Goal: Task Accomplishment & Management: Manage account settings

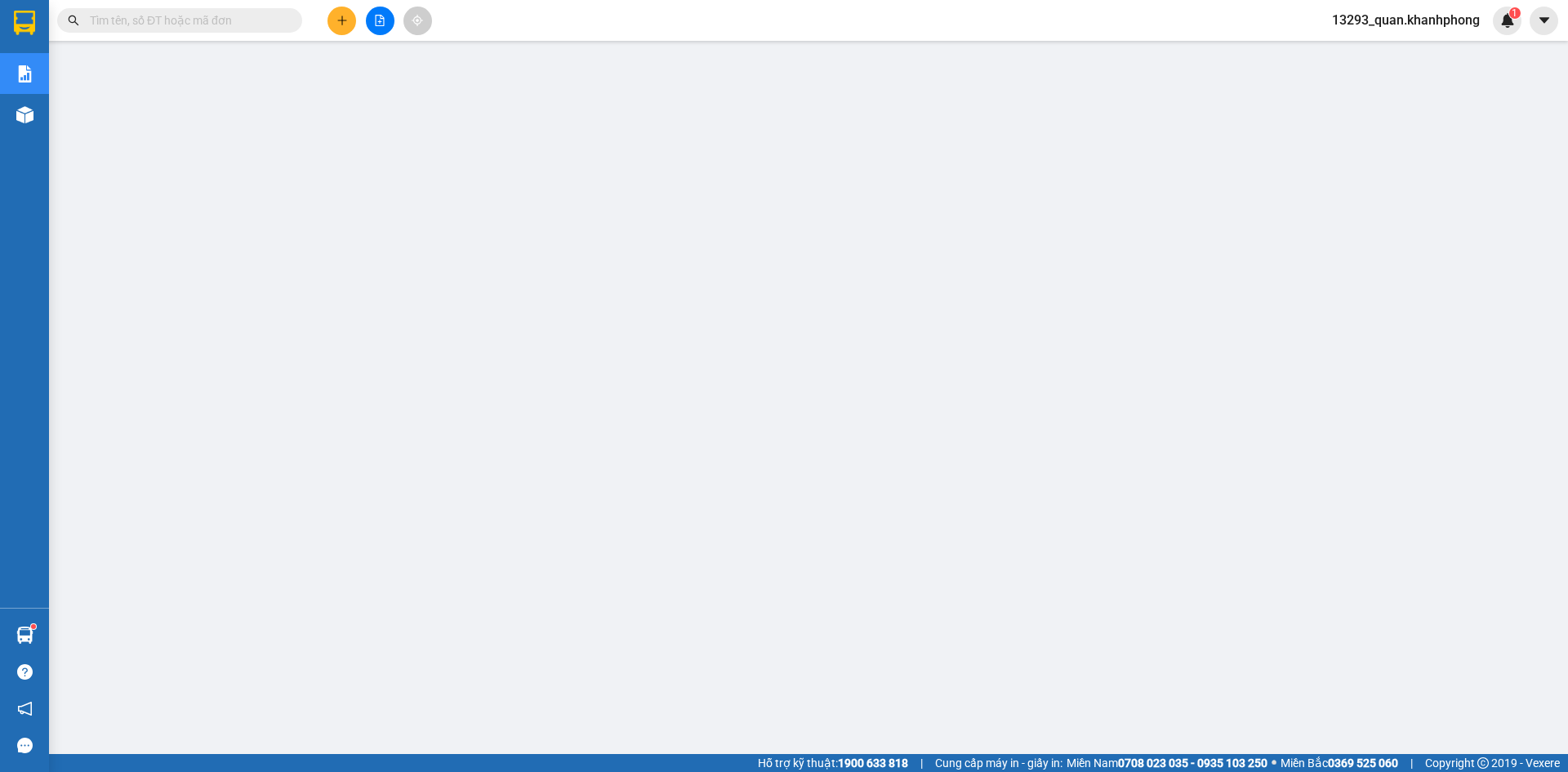
click at [1386, 22] on span "13293_quan.khanhphong" at bounding box center [1405, 20] width 174 height 21
click at [1374, 55] on span "Đăng xuất" at bounding box center [1412, 50] width 140 height 18
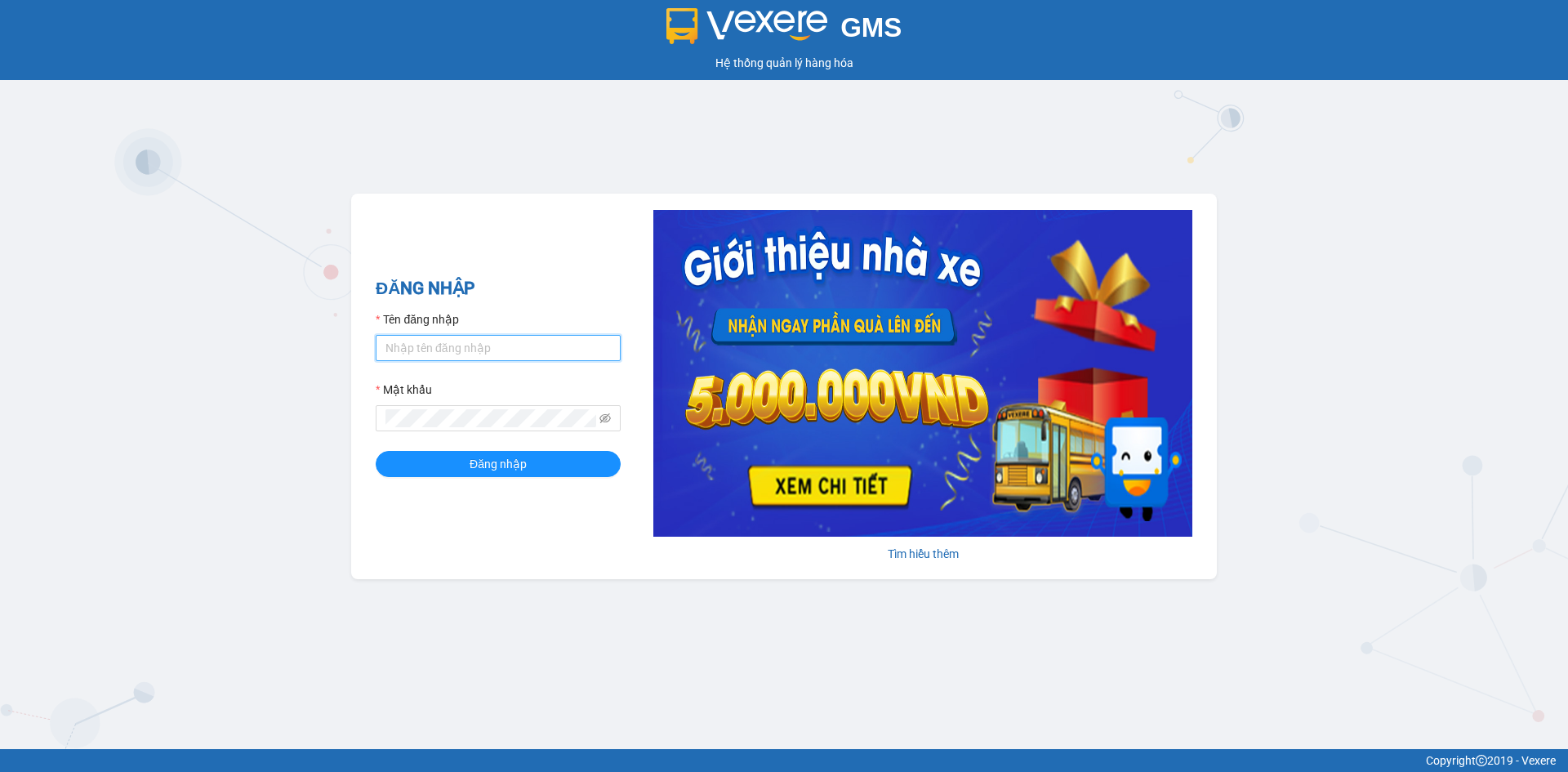
click at [446, 336] on input "Tên đăng nhập" at bounding box center [498, 347] width 245 height 26
type input "baohan.khanhphong"
click at [376, 451] on button "Đăng nhập" at bounding box center [498, 464] width 245 height 26
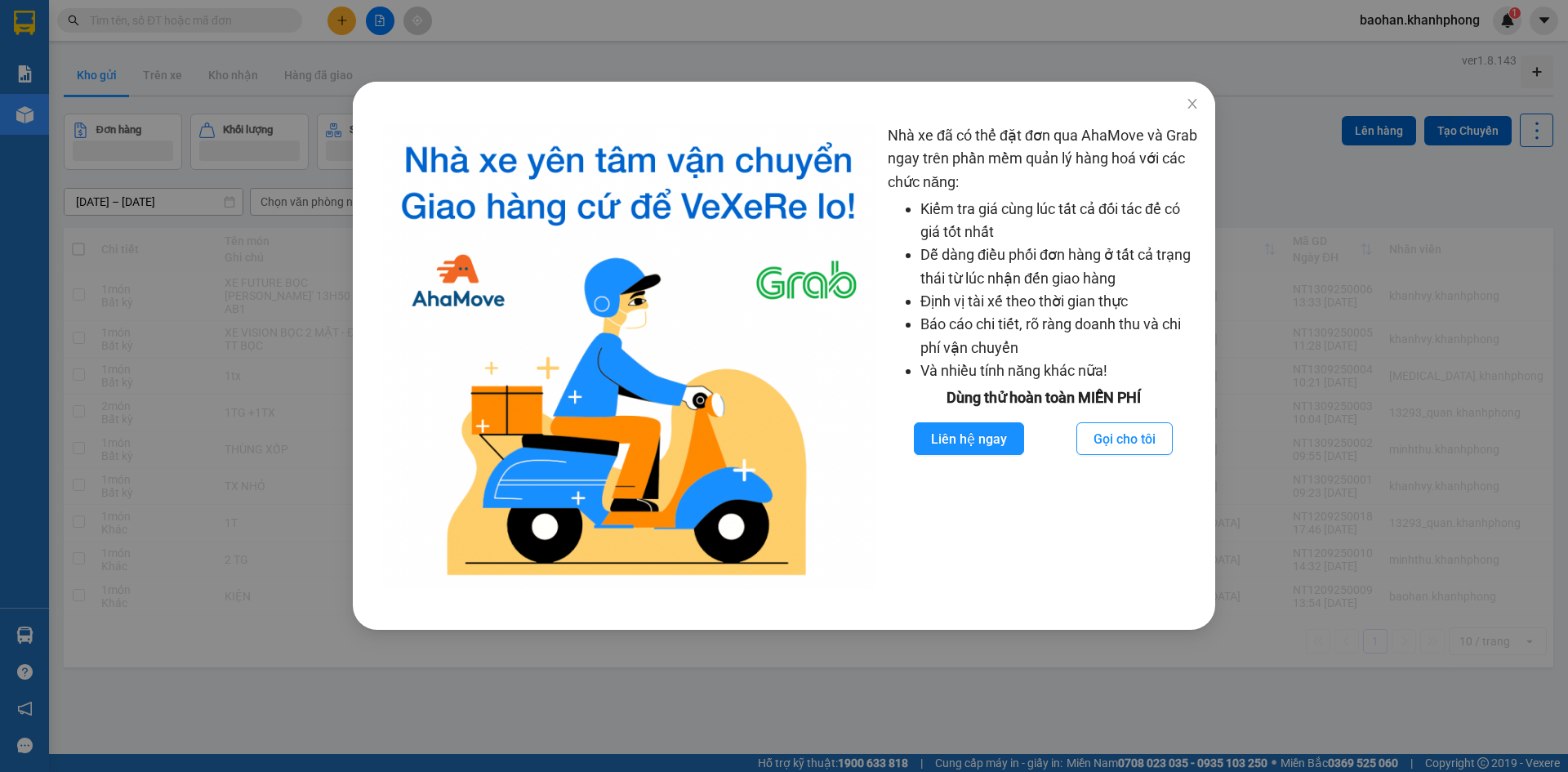
click at [701, 61] on div "Nhà xe đã có thể đặt đơn qua AhaMove và Grab ngay trên phần mềm quản lý hàng ho…" at bounding box center [784, 386] width 1568 height 772
